Goal: Task Accomplishment & Management: Use online tool/utility

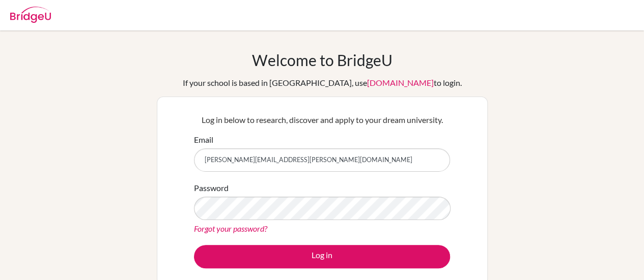
drag, startPoint x: 288, startPoint y: 160, endPoint x: 144, endPoint y: 153, distance: 144.7
click at [141, 155] on div "Welcome to [GEOGRAPHIC_DATA] If your school is based in [GEOGRAPHIC_DATA], use …" at bounding box center [322, 217] width 644 height 333
type input "[EMAIL_ADDRESS][DOMAIN_NAME]"
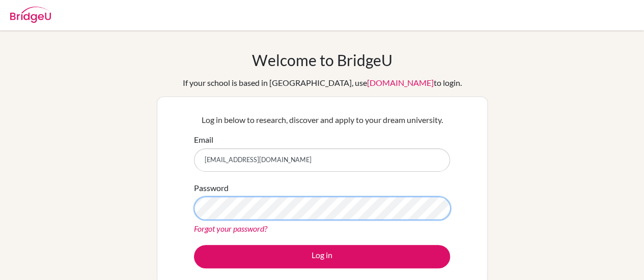
click at [126, 204] on div "Welcome to BridgeU If your school is based in China, use app.bridge-u.com.cn to…" at bounding box center [322, 217] width 644 height 333
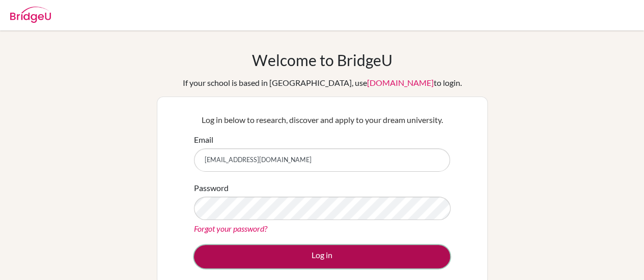
click at [278, 254] on button "Log in" at bounding box center [322, 256] width 256 height 23
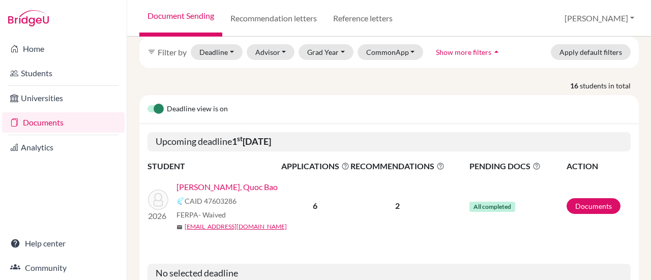
scroll to position [153, 0]
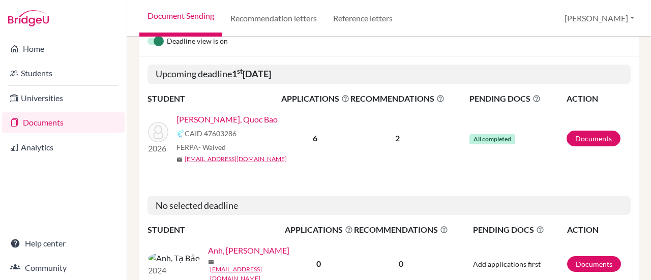
click at [214, 113] on link "[PERSON_NAME] Bao" at bounding box center [227, 119] width 101 height 12
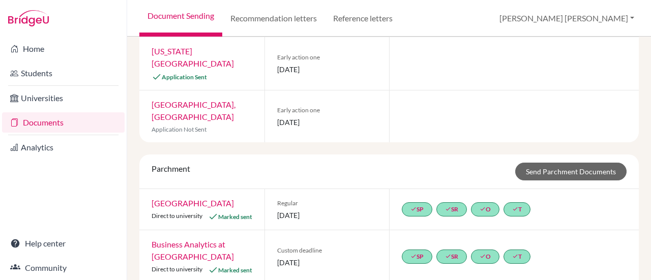
scroll to position [254, 0]
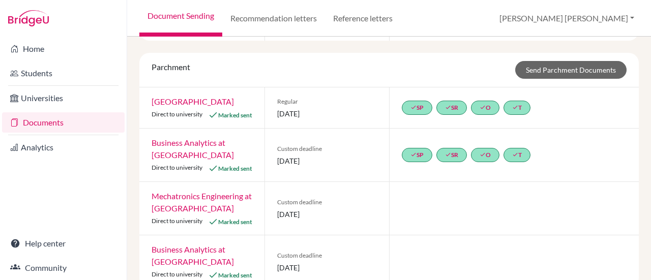
click at [189, 100] on link "[GEOGRAPHIC_DATA]" at bounding box center [193, 102] width 82 height 10
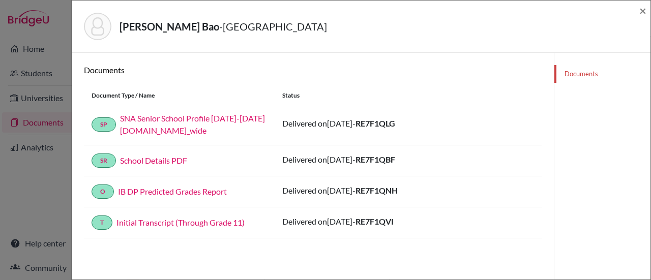
click at [583, 167] on div "Documents" at bounding box center [602, 193] width 97 height 280
click at [8, 215] on div "Nguyen, Quoc Bao - Cleveland State University × Documents Document Type / Name …" at bounding box center [325, 140] width 651 height 280
click at [642, 12] on span "×" at bounding box center [643, 10] width 7 height 15
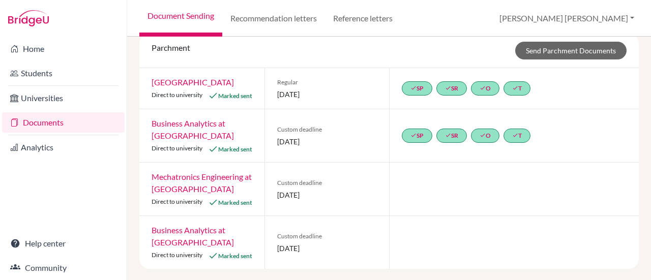
scroll to position [285, 0]
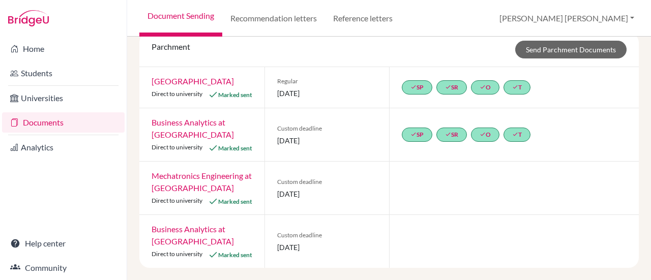
click at [195, 231] on link "Business Analytics at [GEOGRAPHIC_DATA]" at bounding box center [193, 235] width 82 height 22
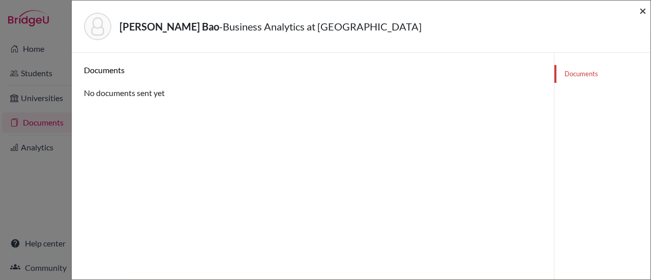
click at [641, 10] on span "×" at bounding box center [643, 10] width 7 height 15
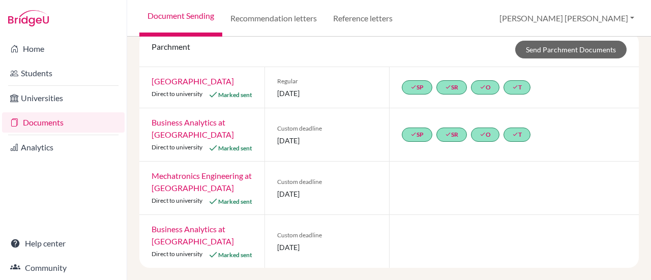
scroll to position [183, 0]
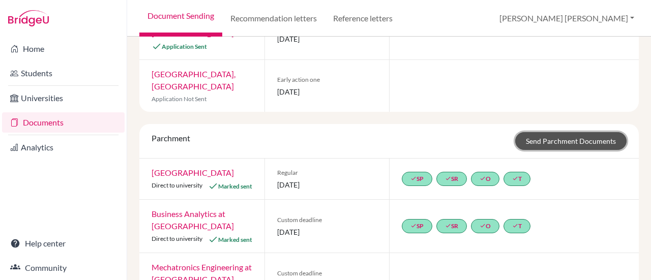
click at [560, 138] on link "Send Parchment Documents" at bounding box center [571, 141] width 111 height 18
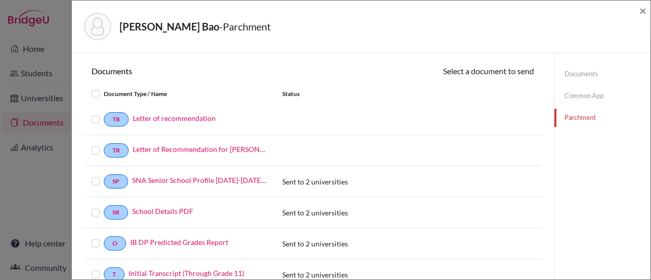
scroll to position [51, 0]
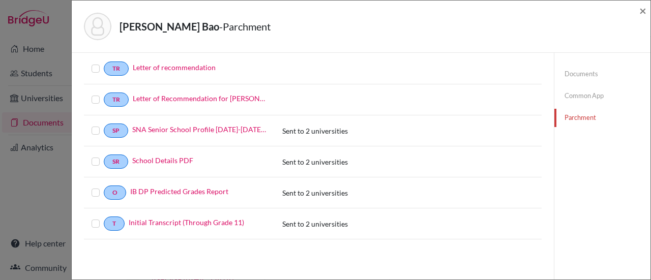
click at [104, 63] on label at bounding box center [104, 63] width 0 height 0
click at [0, 0] on input "checkbox" at bounding box center [0, 0] width 0 height 0
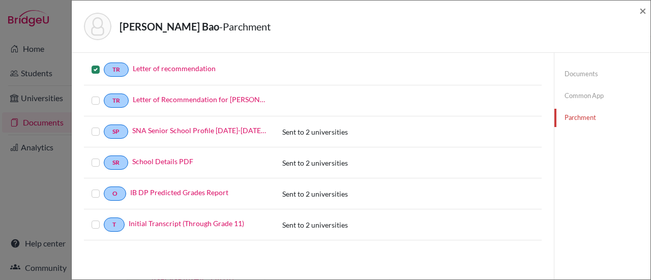
scroll to position [51, 0]
click at [104, 94] on label at bounding box center [104, 94] width 0 height 0
click at [0, 0] on input "checkbox" at bounding box center [0, 0] width 0 height 0
click at [104, 125] on label at bounding box center [104, 125] width 0 height 0
click at [0, 0] on input "checkbox" at bounding box center [0, 0] width 0 height 0
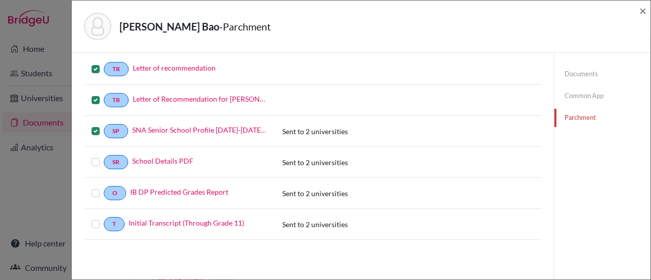
click at [104, 94] on label at bounding box center [104, 94] width 0 height 0
click at [0, 0] on input "checkbox" at bounding box center [0, 0] width 0 height 0
click at [104, 94] on label at bounding box center [104, 94] width 0 height 0
click at [0, 0] on input "checkbox" at bounding box center [0, 0] width 0 height 0
click at [104, 156] on label at bounding box center [104, 156] width 0 height 0
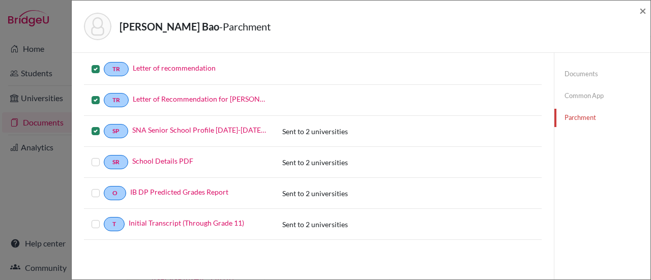
click at [0, 0] on input "checkbox" at bounding box center [0, 0] width 0 height 0
click at [104, 187] on label at bounding box center [104, 187] width 0 height 0
click at [0, 0] on input "checkbox" at bounding box center [0, 0] width 0 height 0
click at [104, 218] on label at bounding box center [104, 218] width 0 height 0
click at [0, 0] on input "checkbox" at bounding box center [0, 0] width 0 height 0
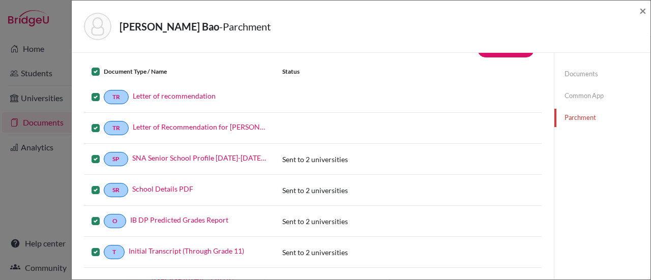
scroll to position [0, 0]
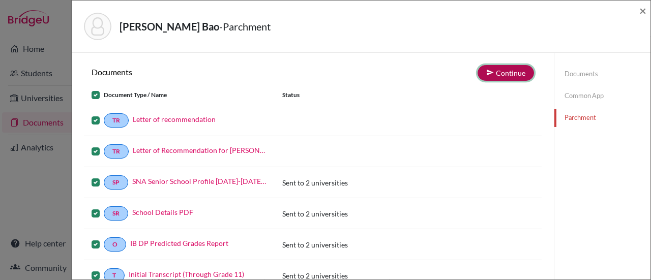
click at [510, 70] on button "Continue" at bounding box center [506, 73] width 56 height 16
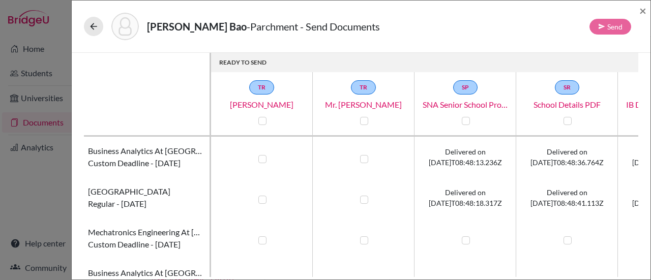
scroll to position [30, 0]
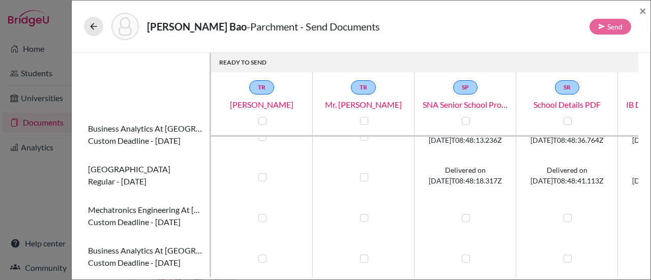
click at [262, 255] on label at bounding box center [263, 259] width 8 height 8
click at [262, 253] on input "checkbox" at bounding box center [260, 258] width 8 height 10
click at [262, 255] on label at bounding box center [263, 259] width 8 height 8
click at [262, 253] on input "checkbox" at bounding box center [260, 258] width 8 height 10
click at [265, 255] on label at bounding box center [263, 259] width 8 height 8
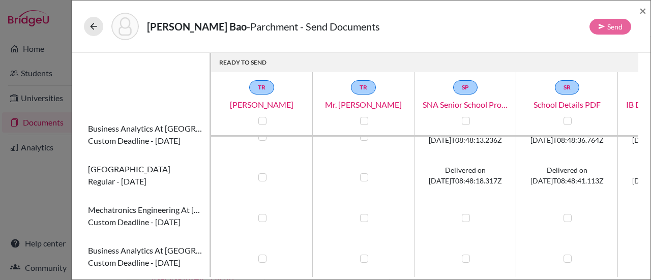
click at [264, 253] on input "checkbox" at bounding box center [260, 258] width 8 height 10
checkbox input "true"
click at [362, 255] on label at bounding box center [364, 259] width 8 height 8
click at [362, 253] on input "checkbox" at bounding box center [362, 258] width 8 height 10
checkbox input "true"
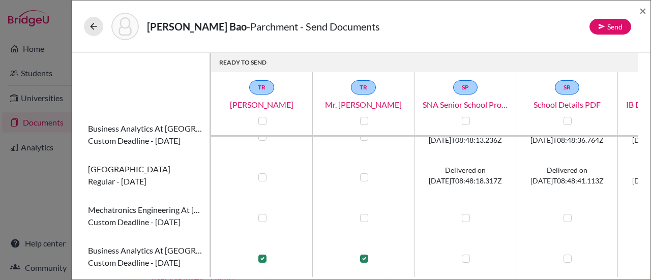
click at [467, 255] on label at bounding box center [466, 259] width 8 height 8
click at [467, 253] on input "checkbox" at bounding box center [464, 258] width 8 height 10
checkbox input "true"
click at [573, 253] on div at bounding box center [567, 259] width 12 height 12
click at [568, 255] on label at bounding box center [568, 259] width 8 height 8
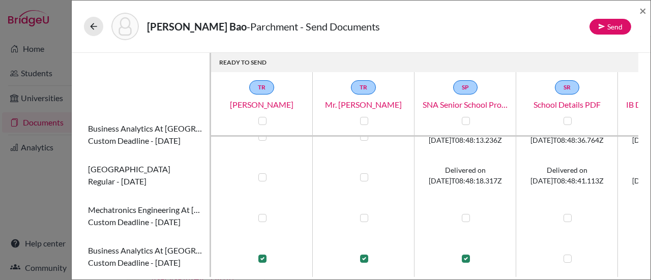
click at [568, 253] on input "checkbox" at bounding box center [565, 258] width 8 height 10
checkbox input "true"
click at [609, 26] on button "Send" at bounding box center [611, 27] width 42 height 16
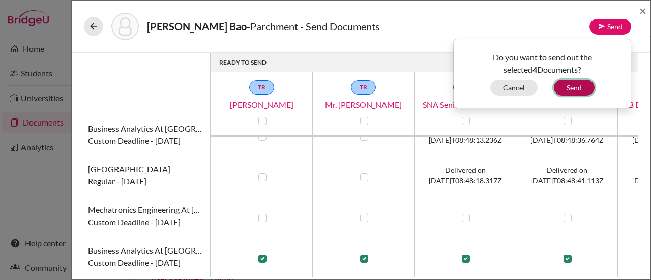
click at [579, 84] on button "Send" at bounding box center [574, 88] width 41 height 16
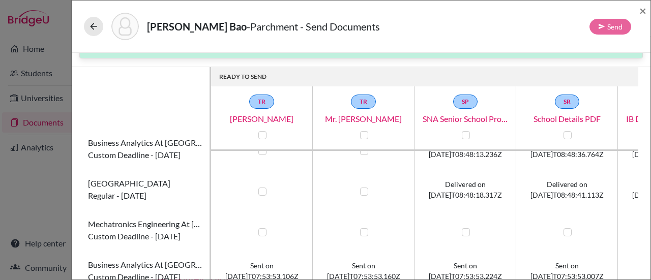
scroll to position [28, 0]
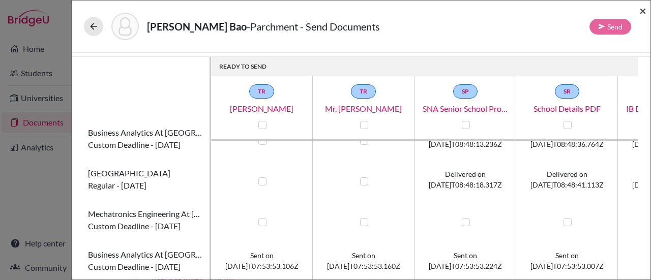
click at [643, 12] on span "×" at bounding box center [643, 10] width 7 height 15
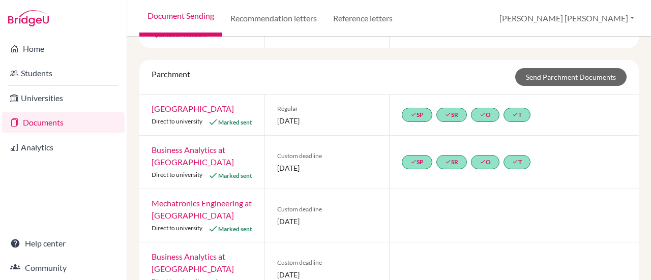
scroll to position [285, 0]
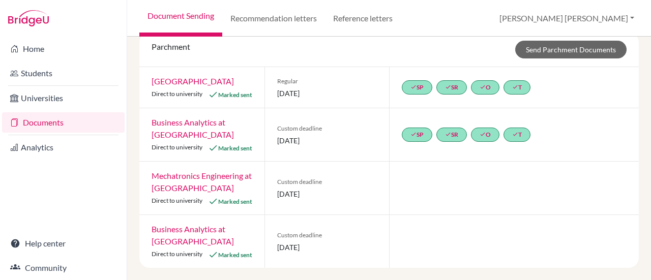
click at [189, 241] on link "Business Analytics at [GEOGRAPHIC_DATA]" at bounding box center [193, 235] width 82 height 22
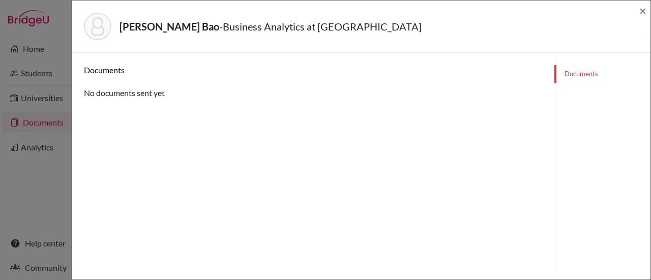
click at [563, 72] on link "Documents" at bounding box center [603, 74] width 96 height 18
click at [578, 73] on link "Documents" at bounding box center [603, 74] width 96 height 18
click at [643, 12] on span "×" at bounding box center [643, 10] width 7 height 15
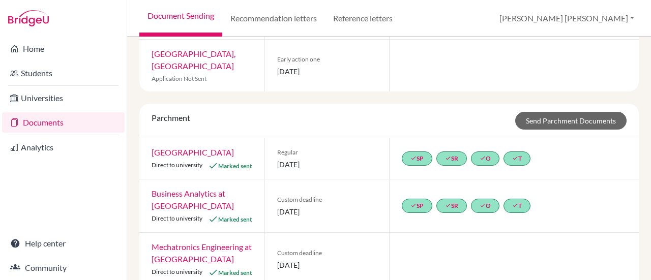
scroll to position [285, 0]
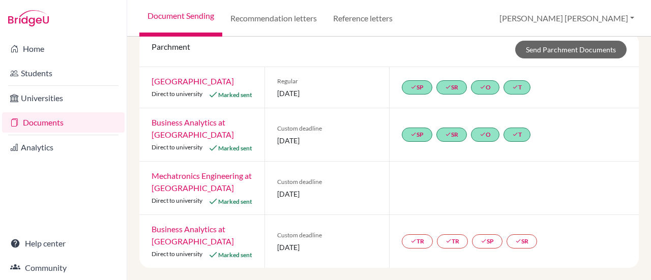
click at [162, 230] on link "Business Analytics at [GEOGRAPHIC_DATA]" at bounding box center [193, 235] width 82 height 22
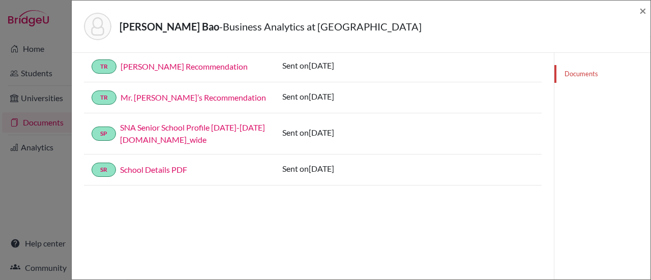
scroll to position [2, 0]
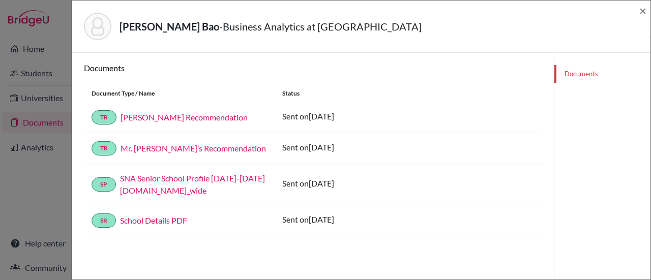
click at [589, 158] on div "Documents" at bounding box center [602, 191] width 97 height 280
click at [9, 200] on div "Nguyen, Quoc Bao - Business Analytics at Carleton University × Documents Docume…" at bounding box center [325, 140] width 651 height 280
click at [642, 13] on span "×" at bounding box center [643, 10] width 7 height 15
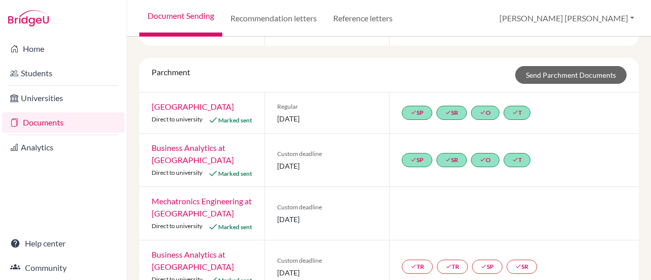
scroll to position [285, 0]
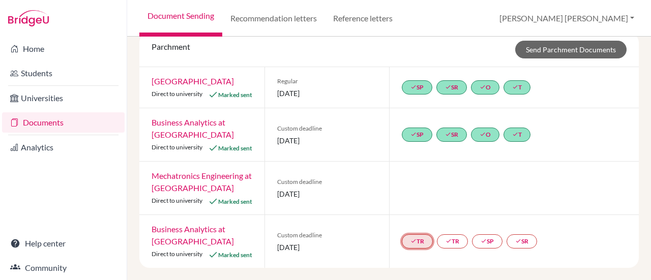
click at [411, 243] on icon "done" at bounding box center [414, 241] width 6 height 6
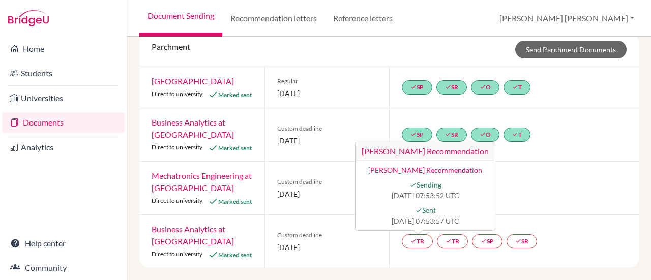
click at [411, 256] on div "done TR Mr.ben Tran’s Recommendation Mr.ben Tran’s Recommendation done Sending …" at bounding box center [514, 241] width 250 height 53
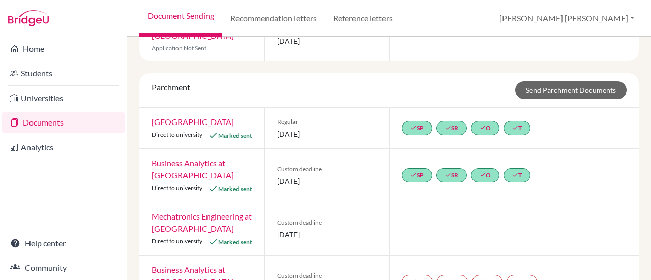
scroll to position [285, 0]
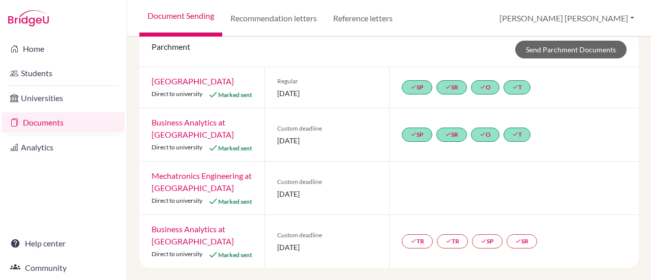
click at [186, 227] on link "Business Analytics at [GEOGRAPHIC_DATA]" at bounding box center [193, 235] width 82 height 22
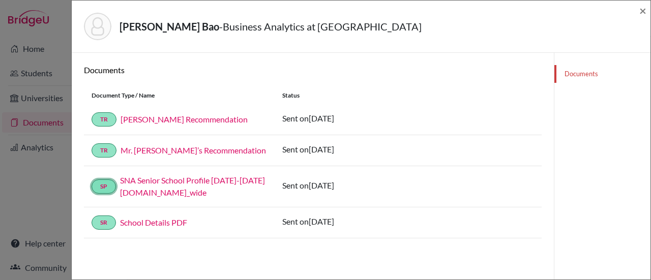
click at [107, 186] on link "SP" at bounding box center [104, 187] width 24 height 14
click at [640, 12] on span "×" at bounding box center [643, 10] width 7 height 15
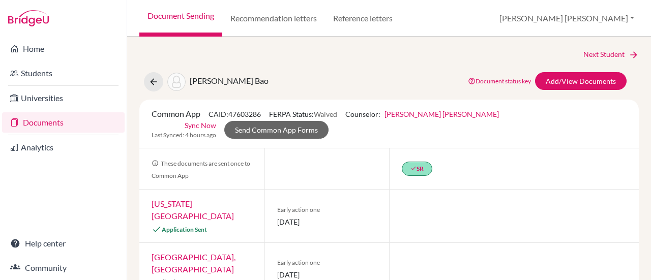
scroll to position [153, 0]
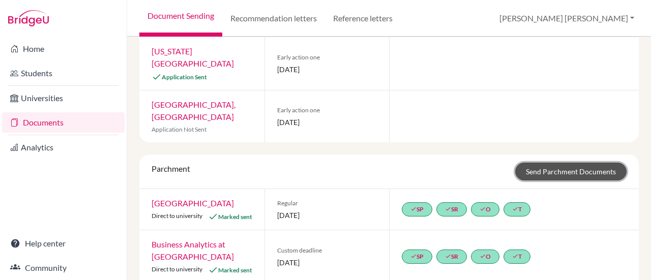
click at [554, 173] on link "Send Parchment Documents" at bounding box center [571, 172] width 111 height 18
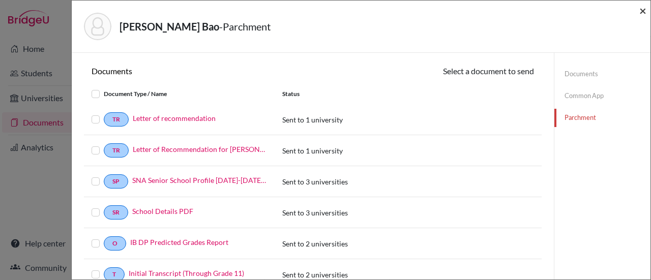
click at [641, 13] on span "×" at bounding box center [643, 10] width 7 height 15
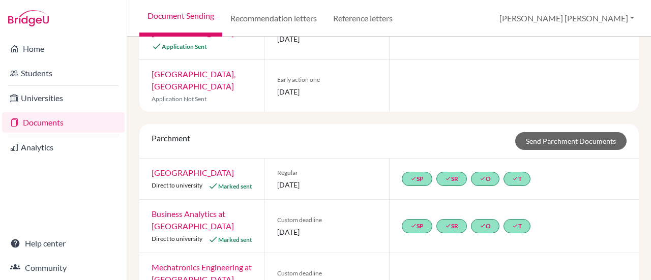
scroll to position [183, 0]
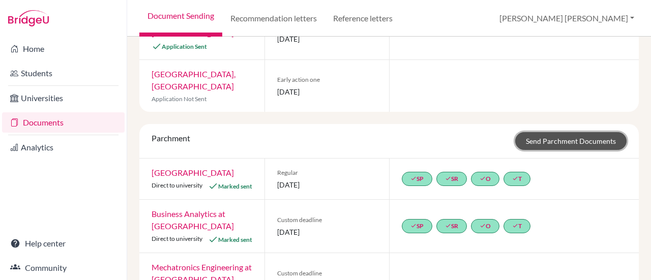
click at [566, 137] on link "Send Parchment Documents" at bounding box center [571, 141] width 111 height 18
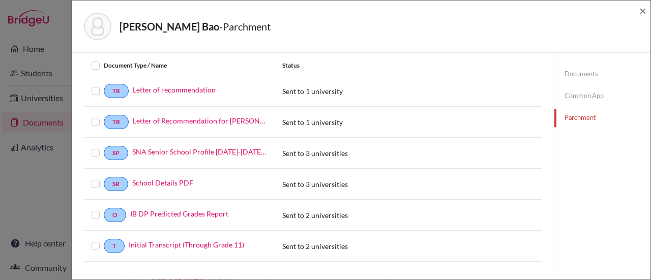
scroll to position [51, 0]
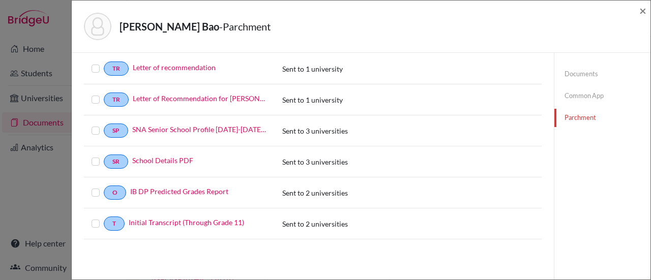
click at [104, 187] on label at bounding box center [104, 187] width 0 height 0
click at [0, 0] on input "checkbox" at bounding box center [0, 0] width 0 height 0
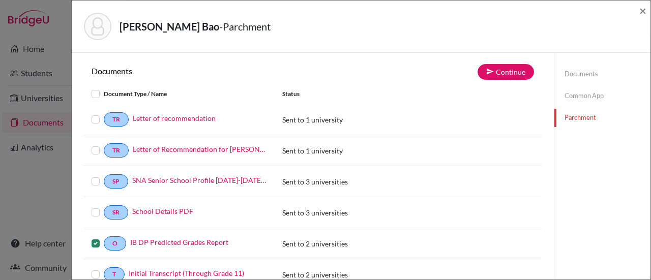
scroll to position [0, 0]
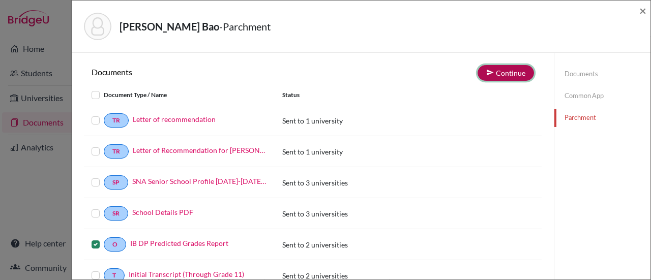
click at [503, 69] on button "Continue" at bounding box center [506, 73] width 56 height 16
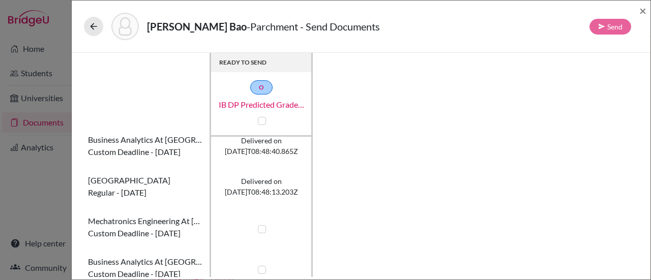
scroll to position [21, 0]
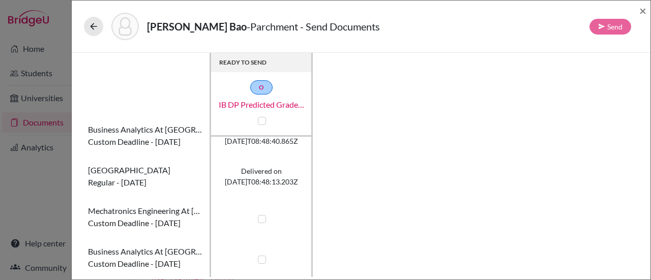
click at [262, 259] on label at bounding box center [262, 260] width 8 height 8
click at [262, 259] on input "checkbox" at bounding box center [259, 259] width 8 height 10
checkbox input "true"
click at [613, 25] on button "Send" at bounding box center [611, 27] width 42 height 16
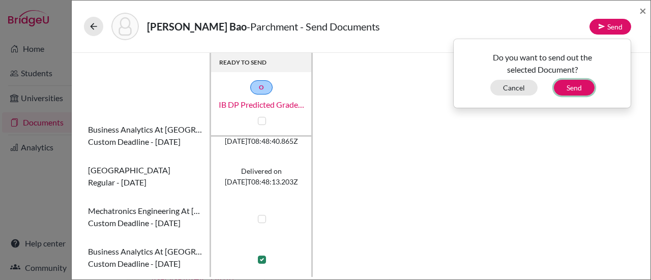
click at [569, 85] on button "Send" at bounding box center [574, 88] width 41 height 16
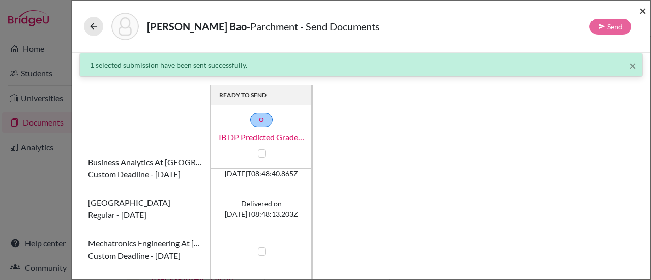
click at [642, 12] on span "×" at bounding box center [643, 10] width 7 height 15
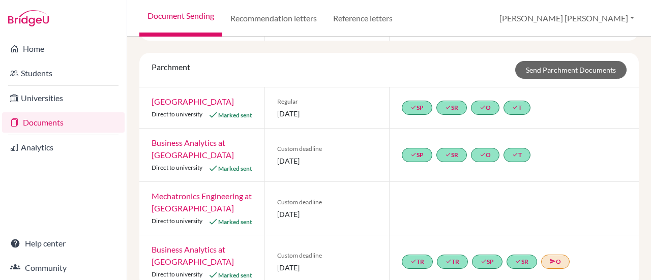
scroll to position [285, 0]
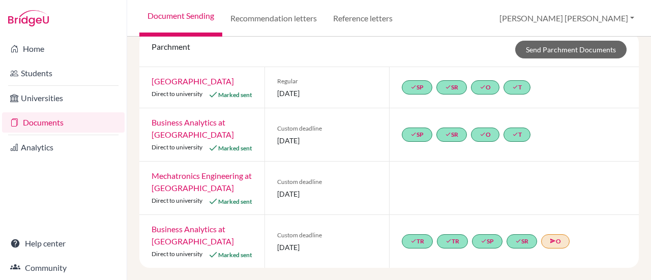
click at [164, 229] on link "Business Analytics at [GEOGRAPHIC_DATA]" at bounding box center [193, 235] width 82 height 22
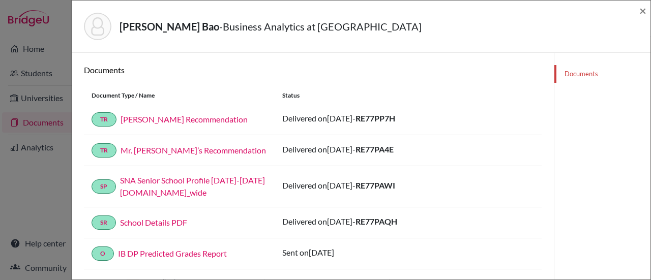
click at [573, 159] on div "Documents" at bounding box center [602, 193] width 97 height 280
click at [32, 187] on div "[PERSON_NAME] Bao - Business Analytics at [GEOGRAPHIC_DATA] × Documents Documen…" at bounding box center [325, 140] width 651 height 280
click at [643, 9] on span "×" at bounding box center [643, 10] width 7 height 15
